Goal: Obtain resource: Obtain resource

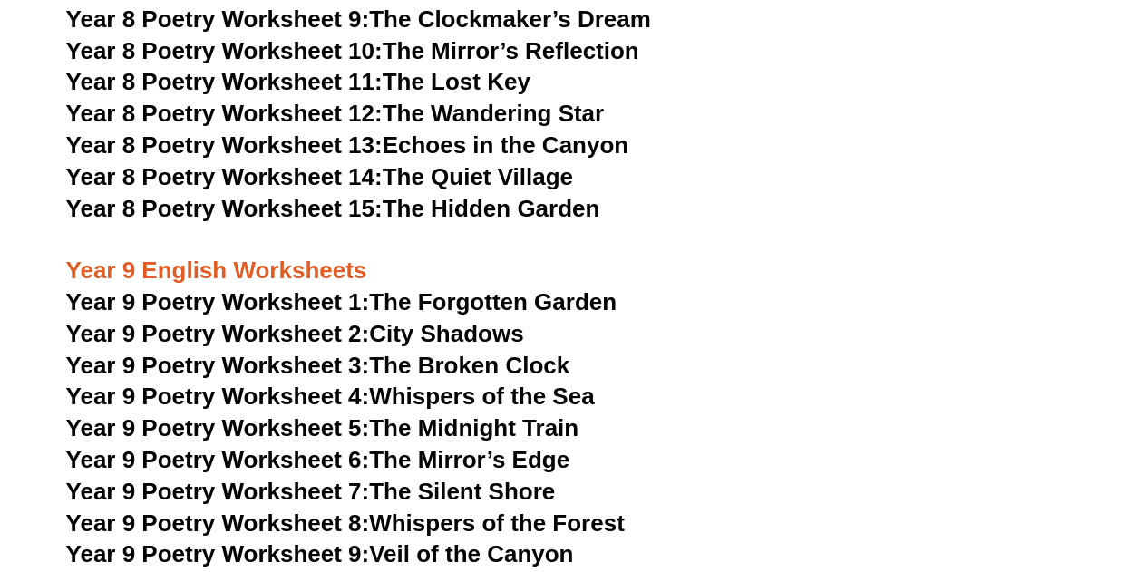
scroll to position [11551, 0]
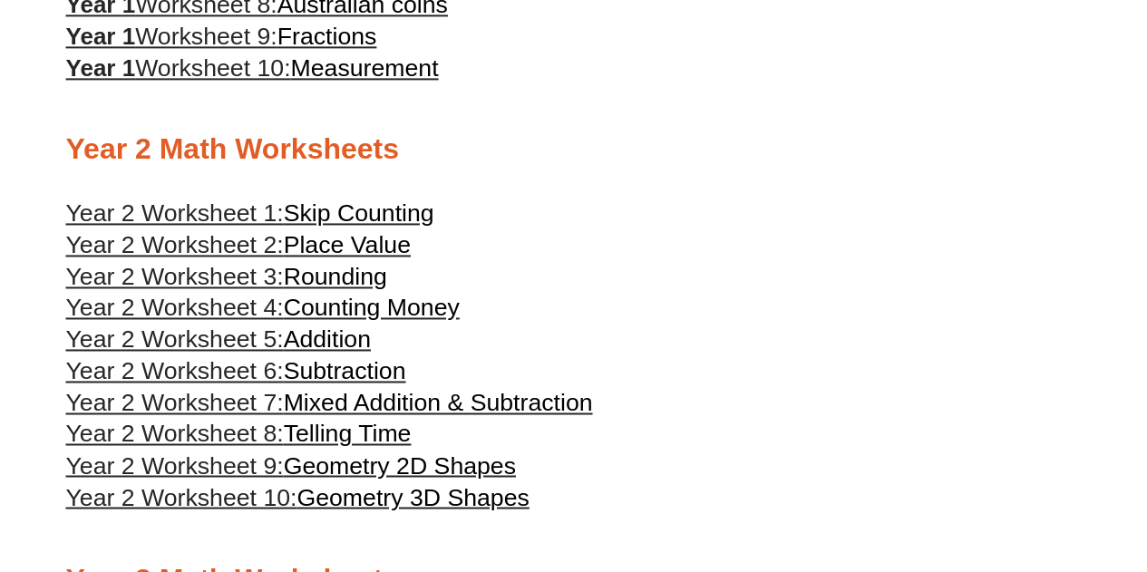
scroll to position [1475, 0]
